Goal: Task Accomplishment & Management: Manage account settings

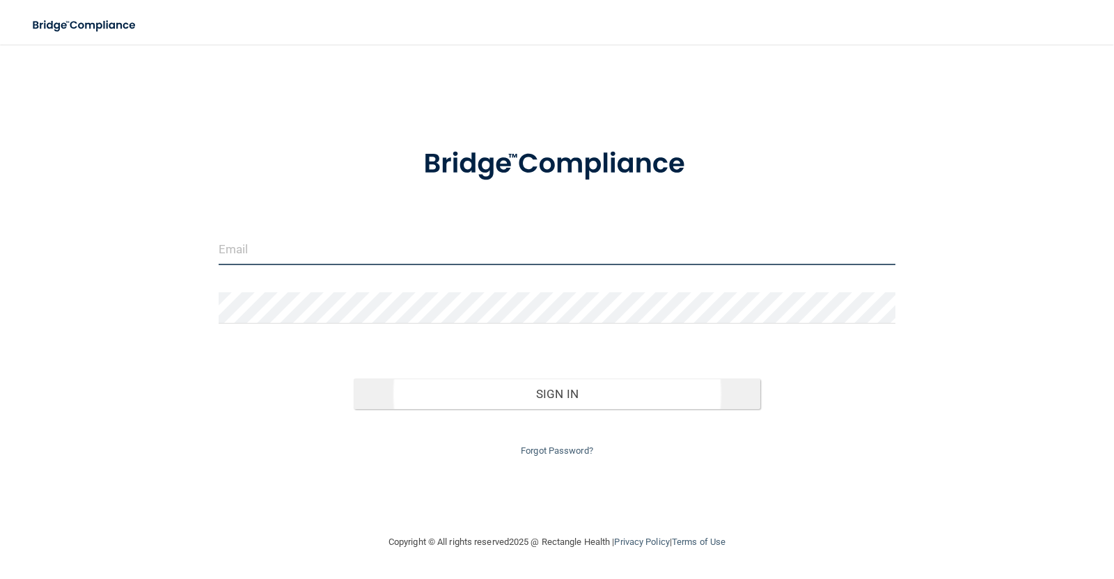
type input "[EMAIL_ADDRESS][DOMAIN_NAME]"
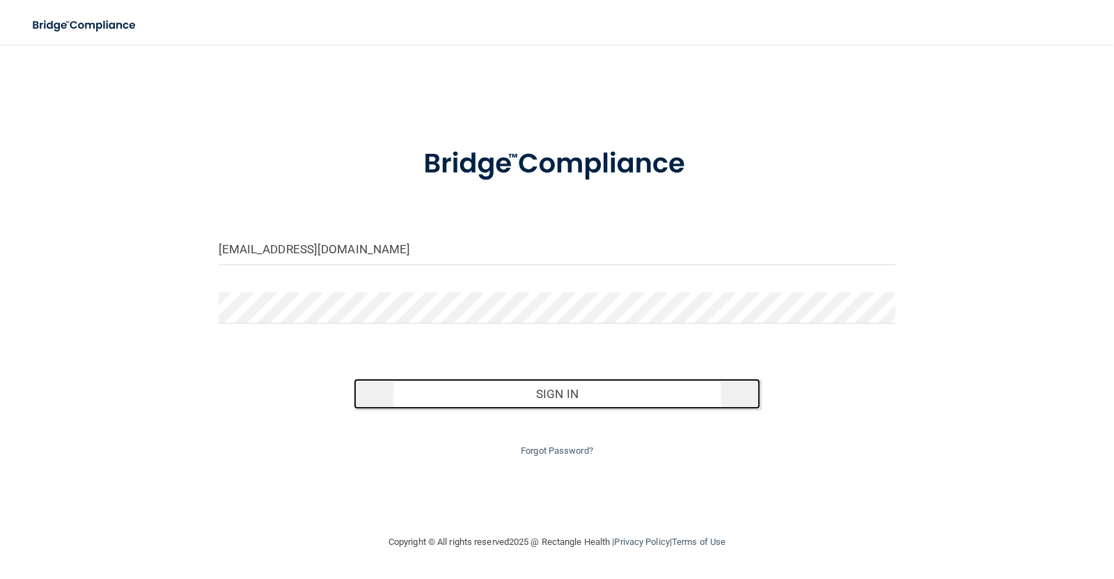
click at [569, 400] on button "Sign In" at bounding box center [557, 394] width 407 height 31
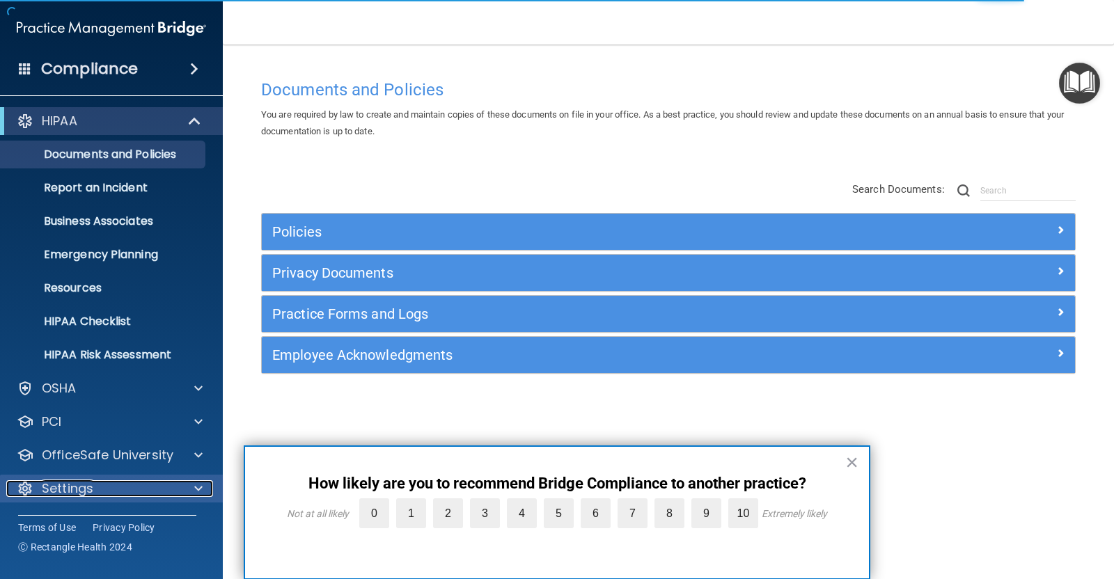
click at [200, 488] on span at bounding box center [198, 488] width 8 height 17
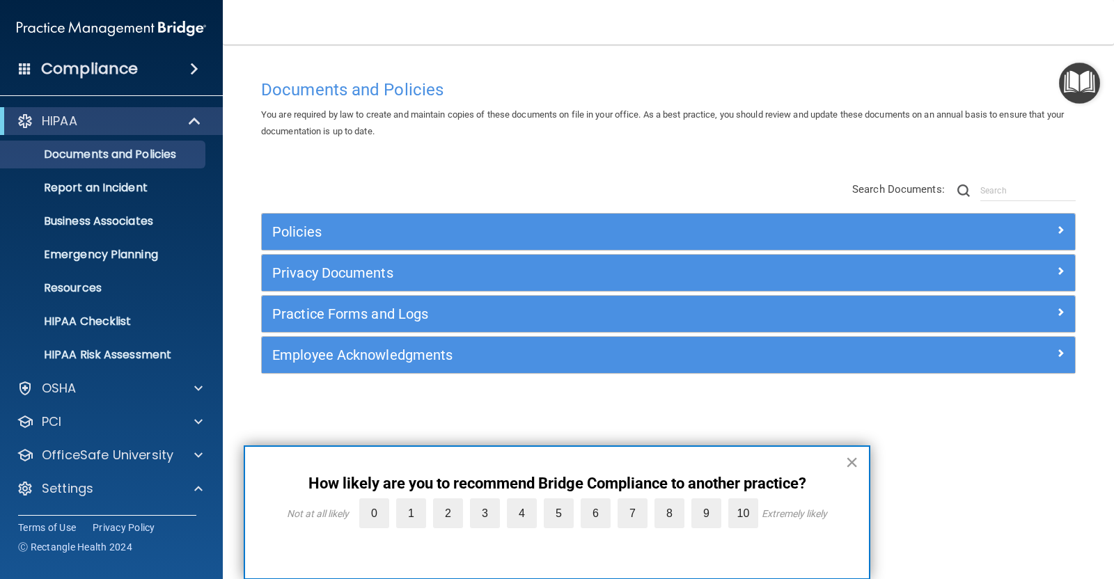
click at [850, 461] on button "×" at bounding box center [851, 462] width 13 height 22
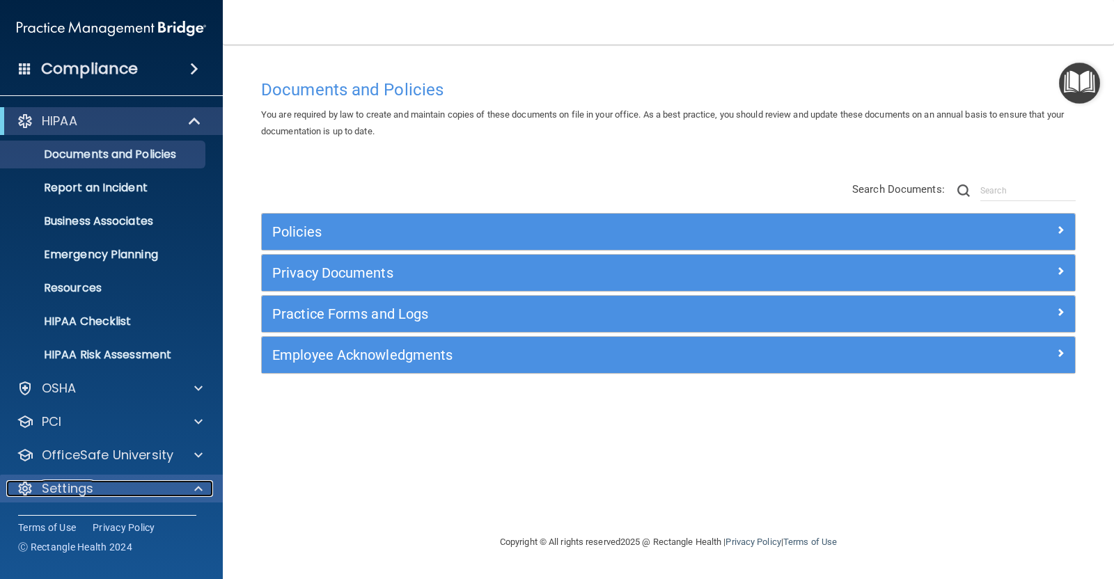
click at [194, 485] on span at bounding box center [198, 488] width 8 height 17
click at [194, 489] on span at bounding box center [198, 488] width 8 height 17
click at [198, 487] on span at bounding box center [198, 488] width 8 height 17
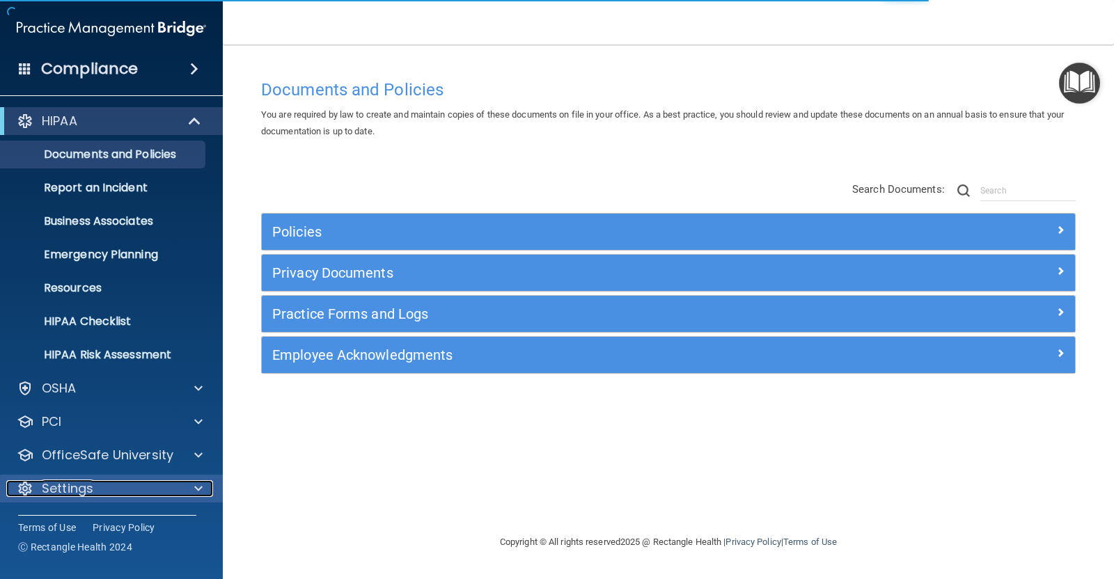
click at [195, 484] on span at bounding box center [198, 488] width 8 height 17
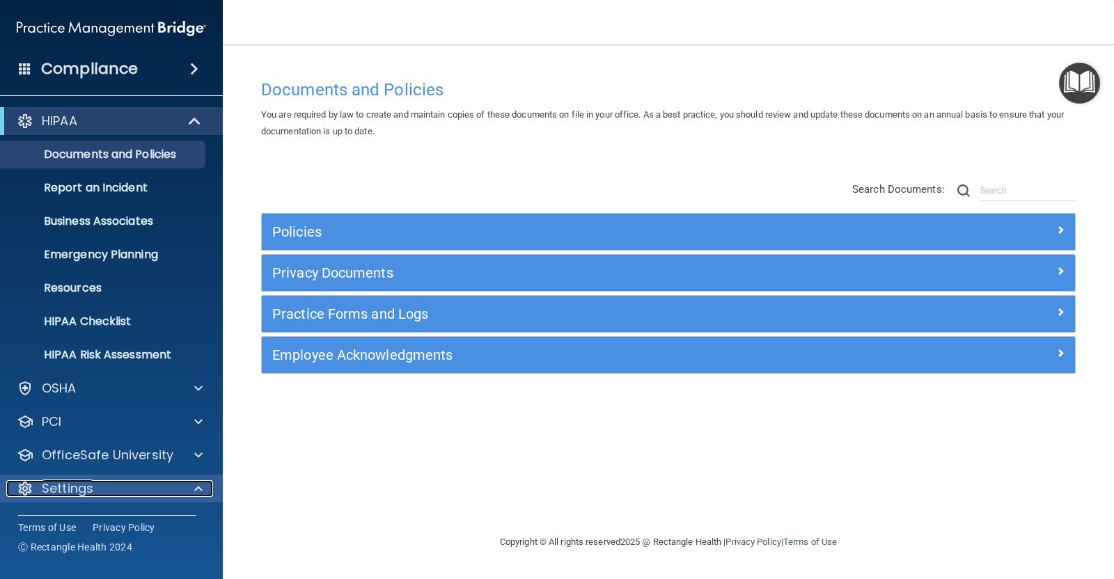
click at [52, 487] on p "Settings" at bounding box center [68, 488] width 52 height 17
click at [193, 487] on div at bounding box center [196, 488] width 35 height 17
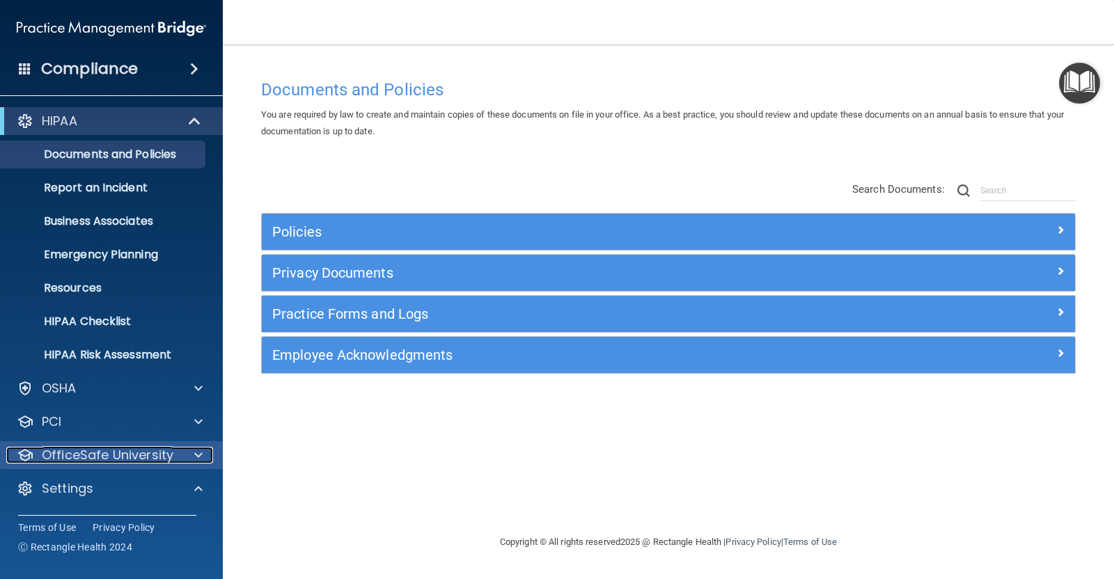
click at [193, 454] on div at bounding box center [196, 455] width 35 height 17
click at [775, 205] on div "Policies Select All (Unselect 0) Unselect All Print Selected (0) Acceptable Use…" at bounding box center [668, 279] width 835 height 222
click at [189, 457] on div at bounding box center [196, 455] width 35 height 17
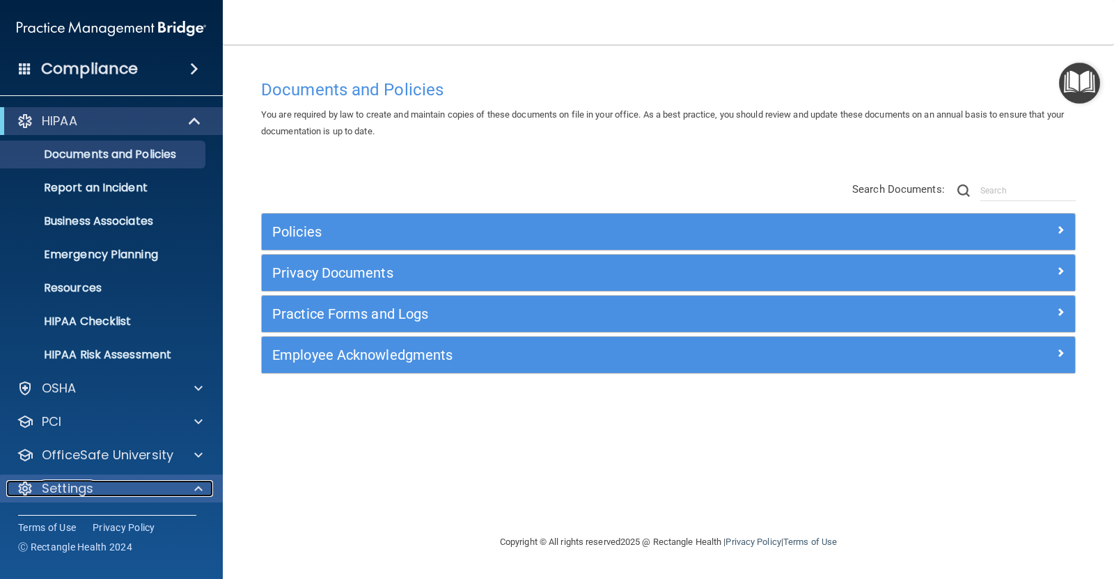
click at [19, 487] on div at bounding box center [25, 488] width 17 height 17
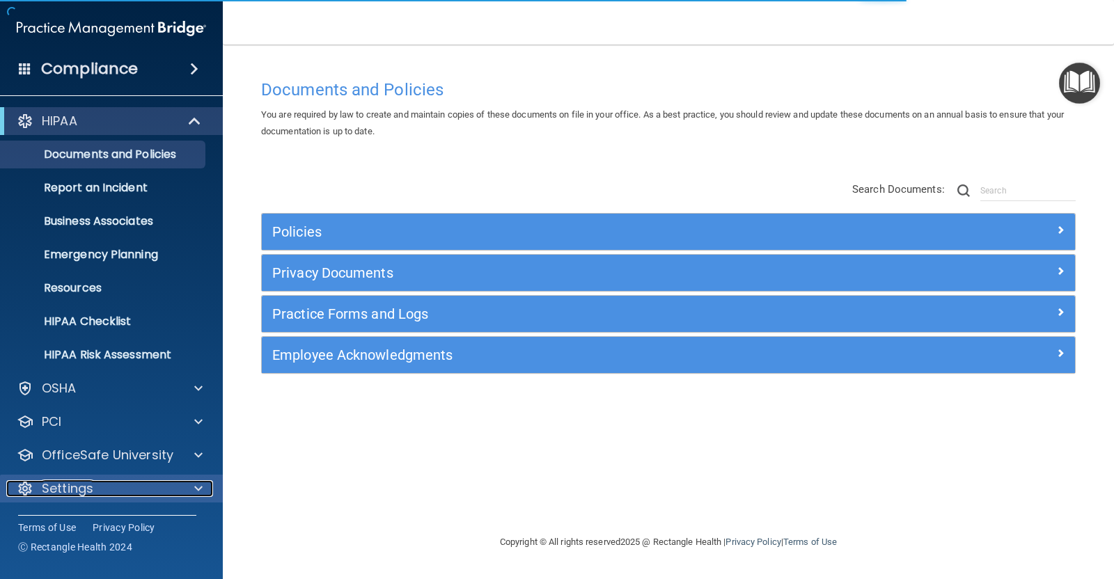
click at [180, 482] on div at bounding box center [196, 488] width 35 height 17
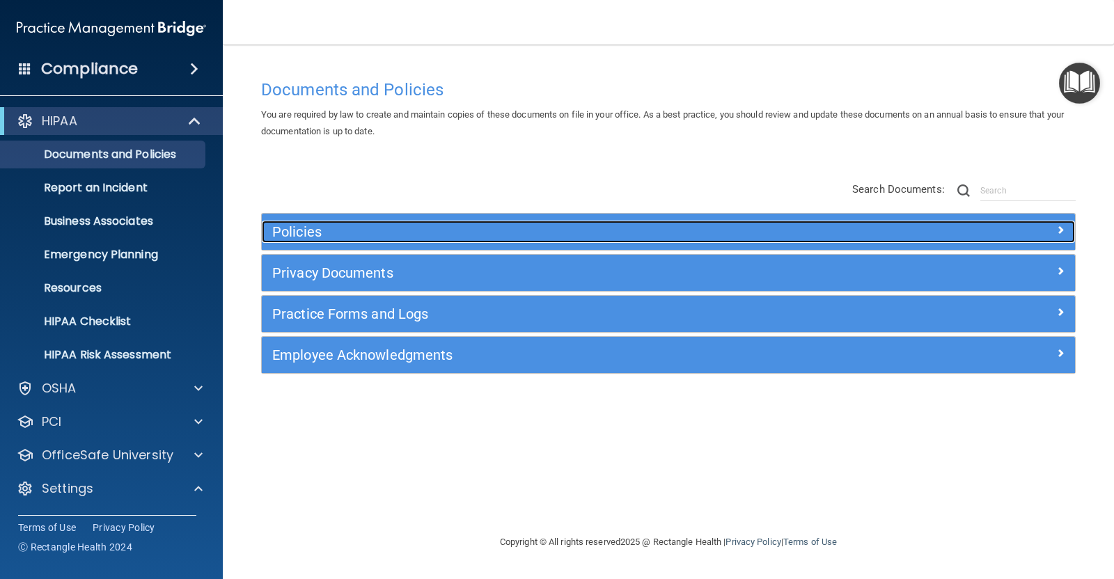
click at [317, 235] on h5 "Policies" at bounding box center [566, 231] width 589 height 15
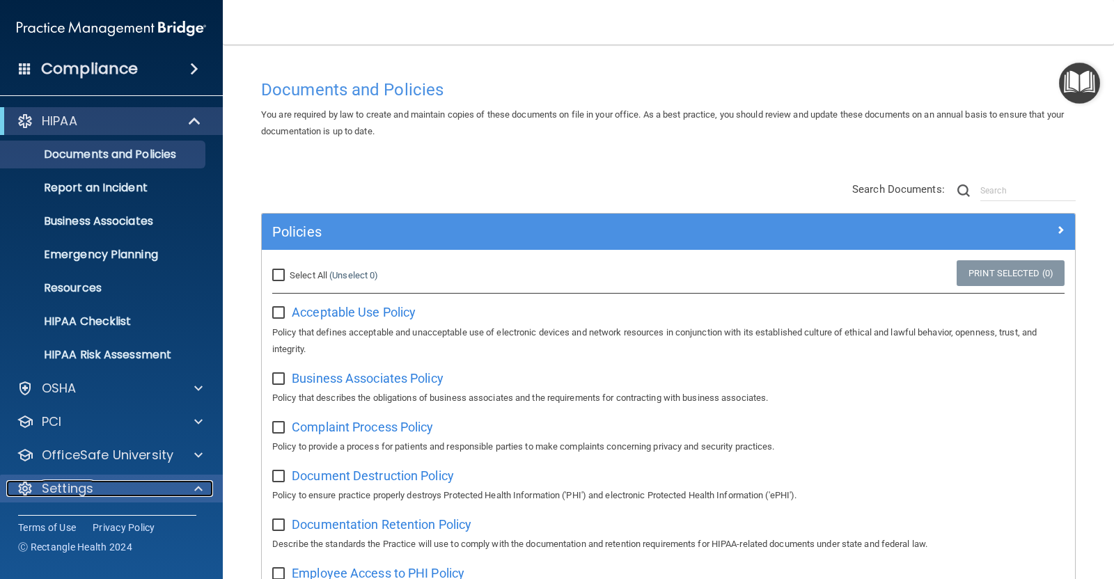
click at [192, 484] on div at bounding box center [196, 488] width 35 height 17
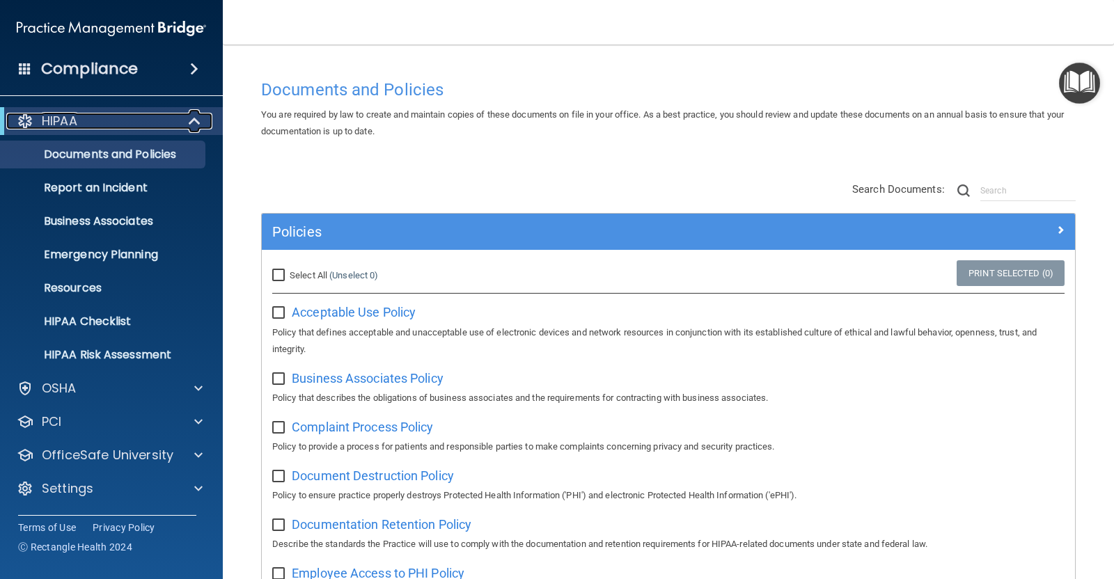
click at [198, 116] on span at bounding box center [196, 121] width 12 height 17
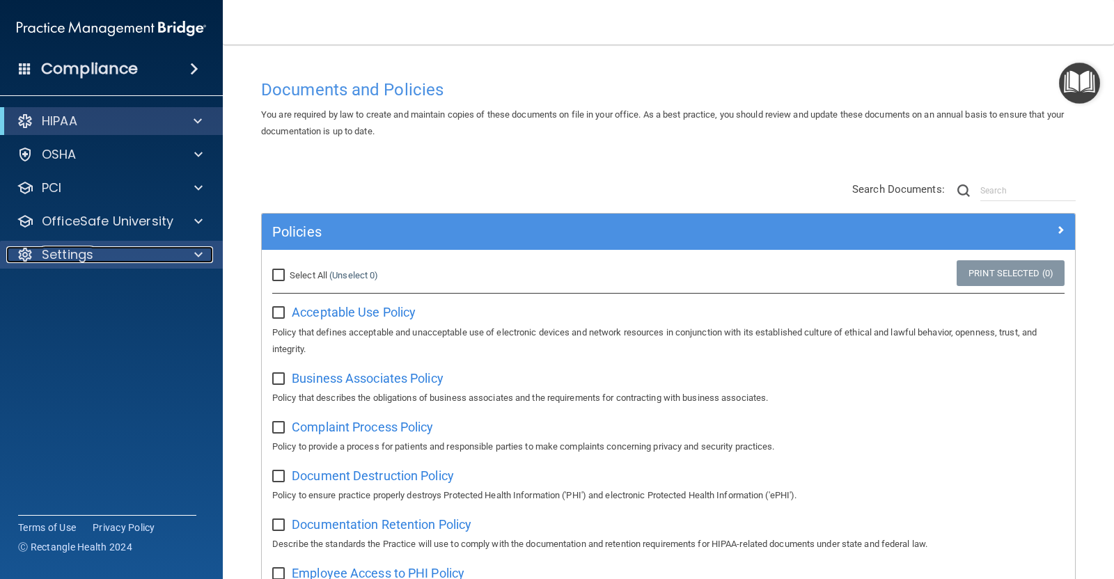
click at [195, 246] on span at bounding box center [198, 254] width 8 height 17
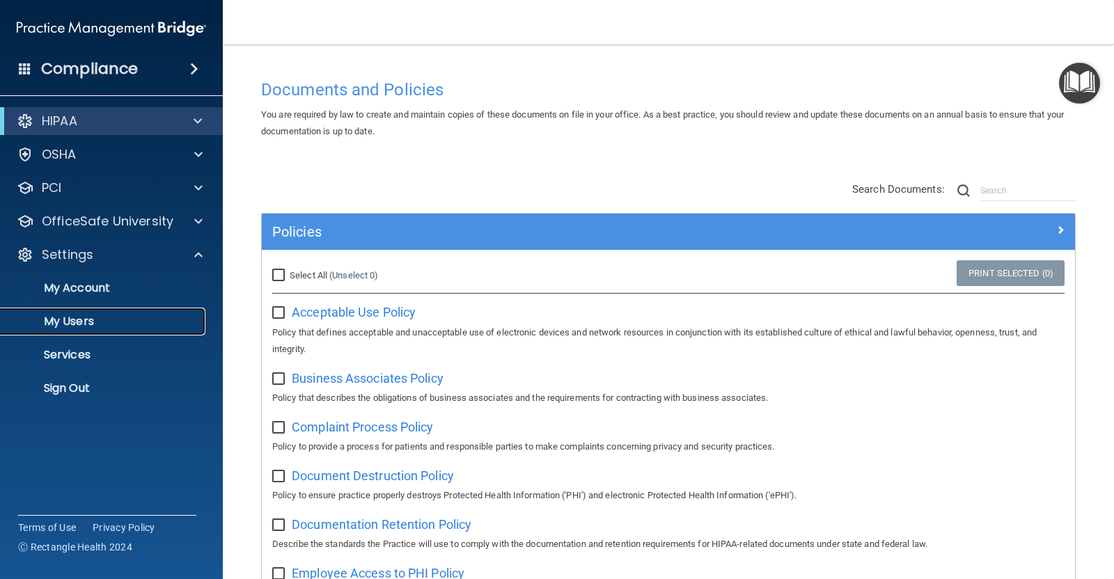
click at [72, 317] on p "My Users" at bounding box center [104, 322] width 190 height 14
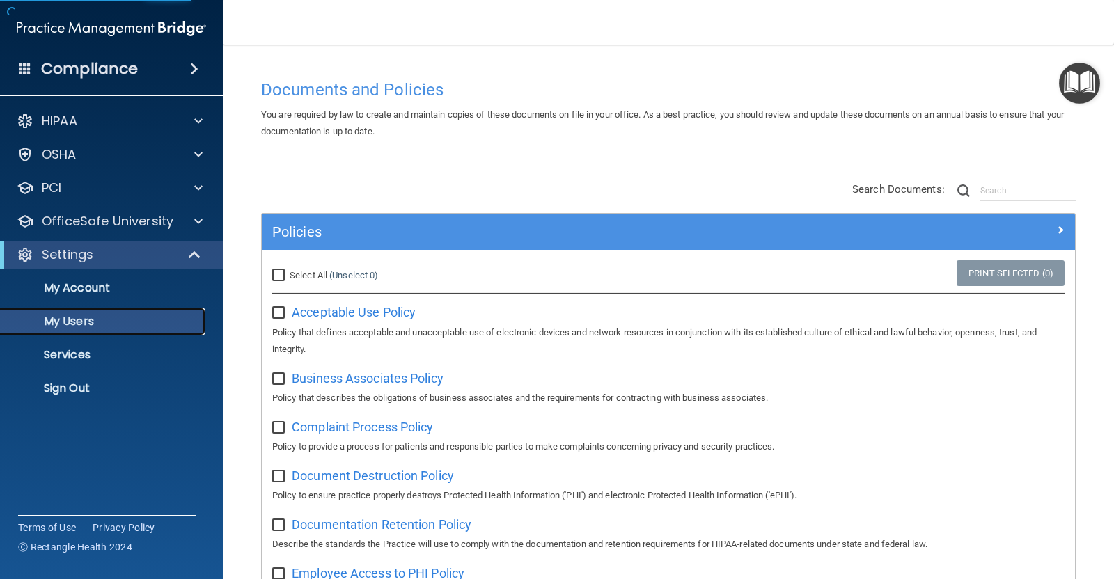
select select "20"
